Goal: Task Accomplishment & Management: Manage account settings

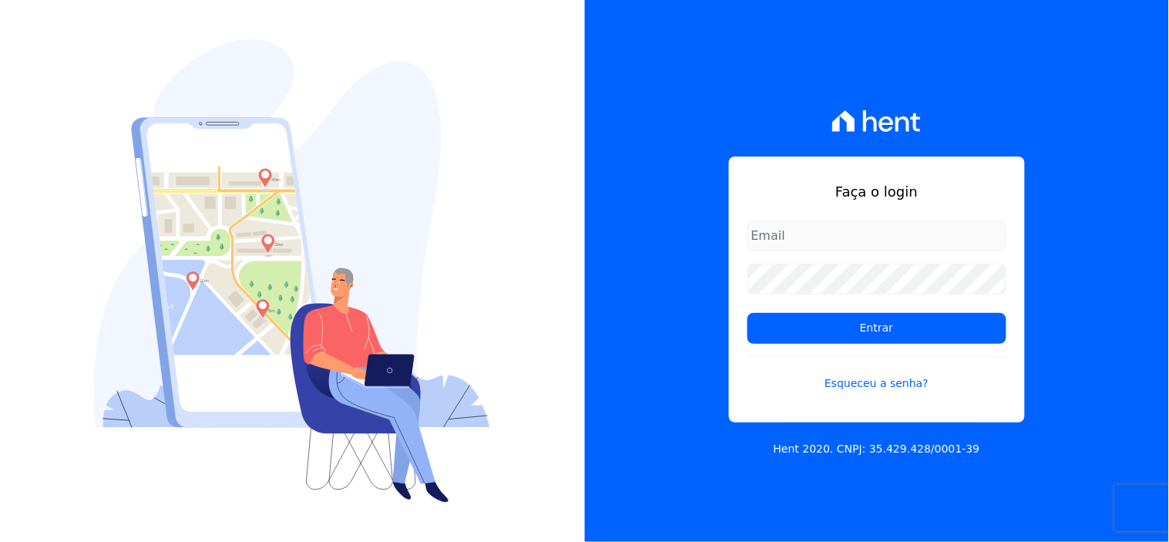
drag, startPoint x: 0, startPoint y: 0, endPoint x: 811, endPoint y: 222, distance: 840.4
click at [811, 221] on input "email" at bounding box center [876, 235] width 259 height 31
type input "comunicacaojardim@hotmail.com"
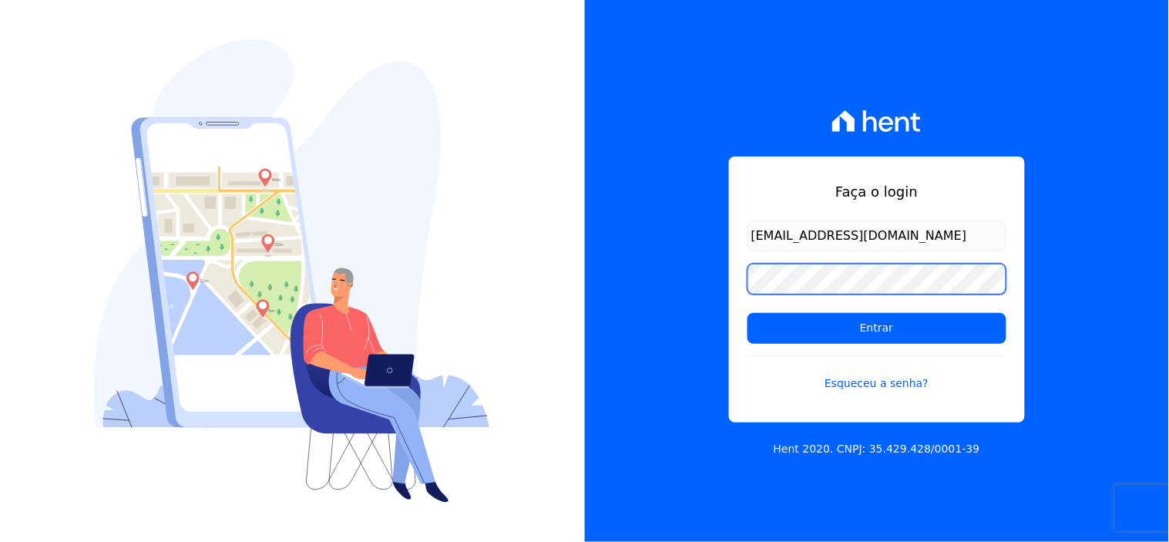
click at [747, 313] on input "Entrar" at bounding box center [876, 328] width 259 height 31
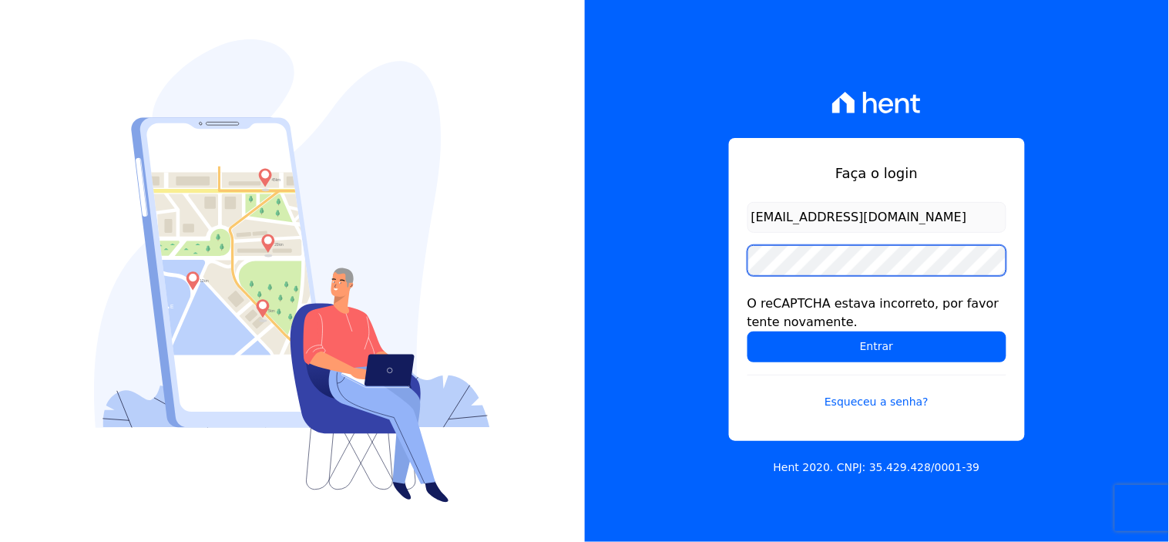
click at [747, 331] on input "Entrar" at bounding box center [876, 346] width 259 height 31
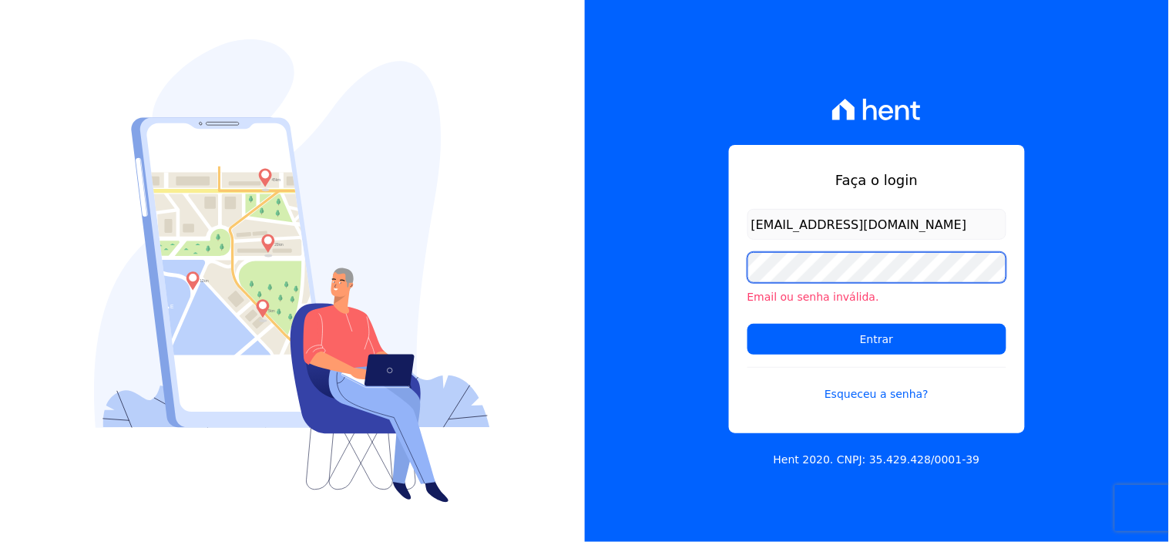
click at [747, 324] on input "Entrar" at bounding box center [876, 339] width 259 height 31
